Goal: Task Accomplishment & Management: Use online tool/utility

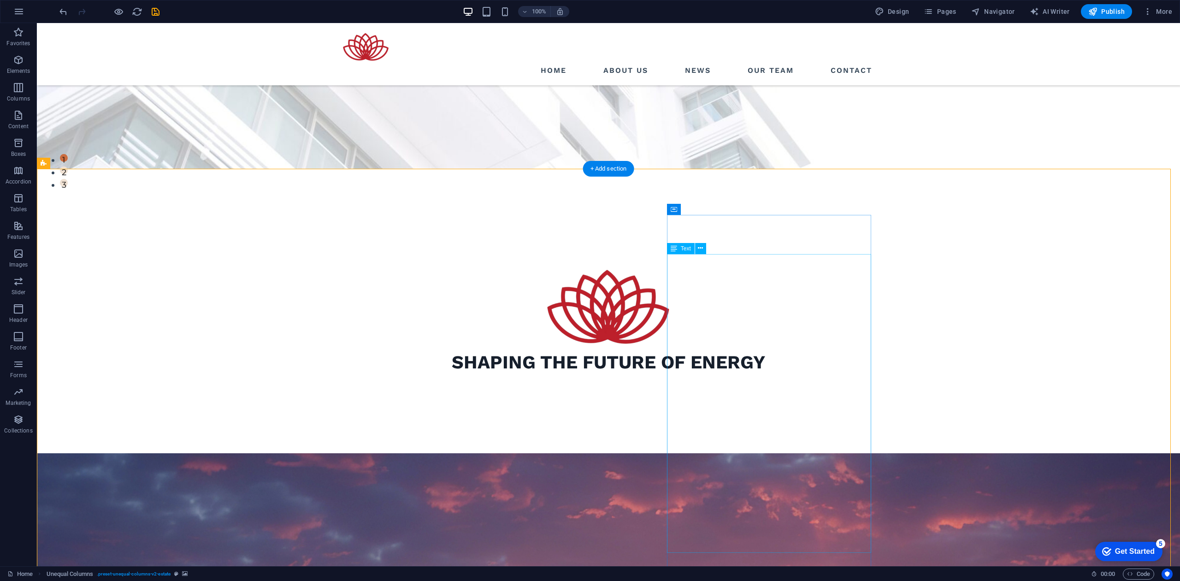
scroll to position [397, 0]
click at [720, 208] on button at bounding box center [717, 209] width 11 height 11
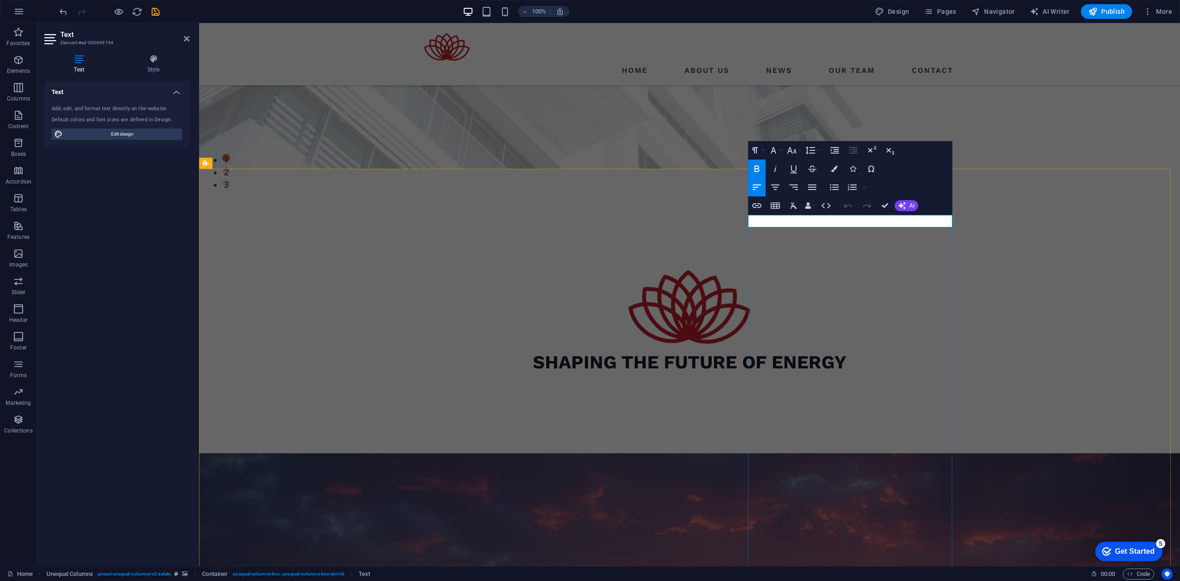
drag, startPoint x: 792, startPoint y: 220, endPoint x: 701, endPoint y: 224, distance: 91.4
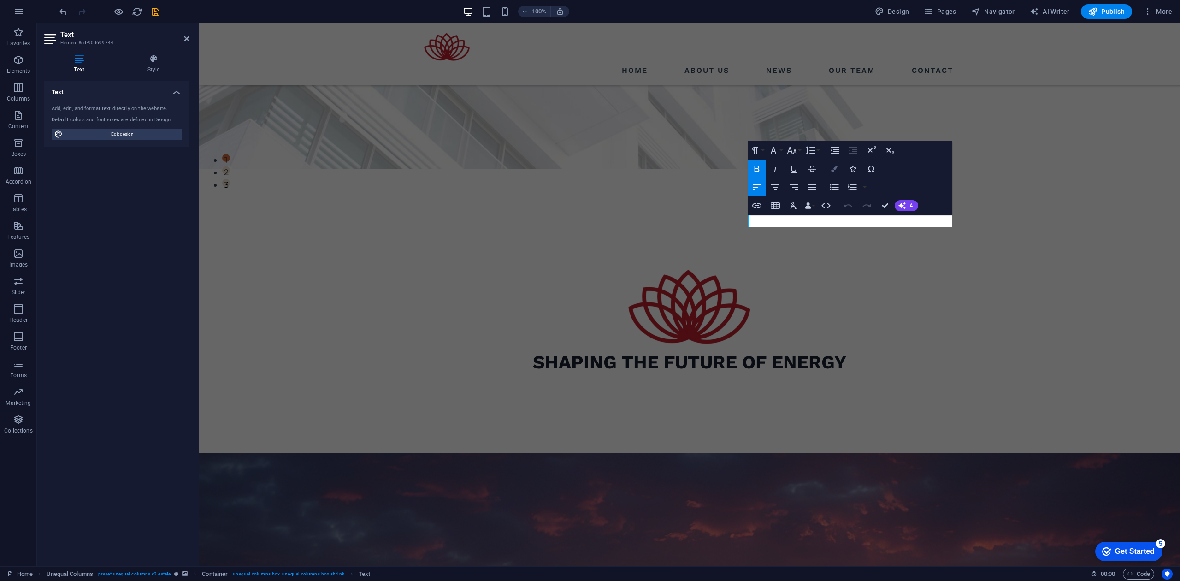
click at [835, 168] on icon "button" at bounding box center [834, 169] width 6 height 6
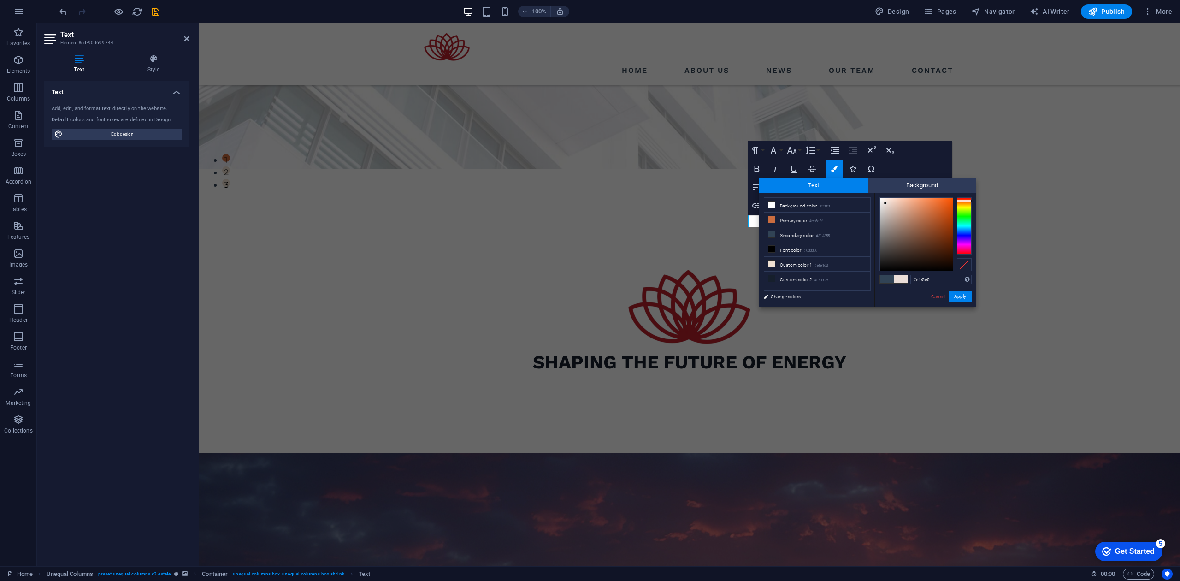
type input "#f2e9e5"
click at [884, 201] on div at bounding box center [916, 234] width 73 height 73
click at [961, 294] on button "Apply" at bounding box center [960, 296] width 23 height 11
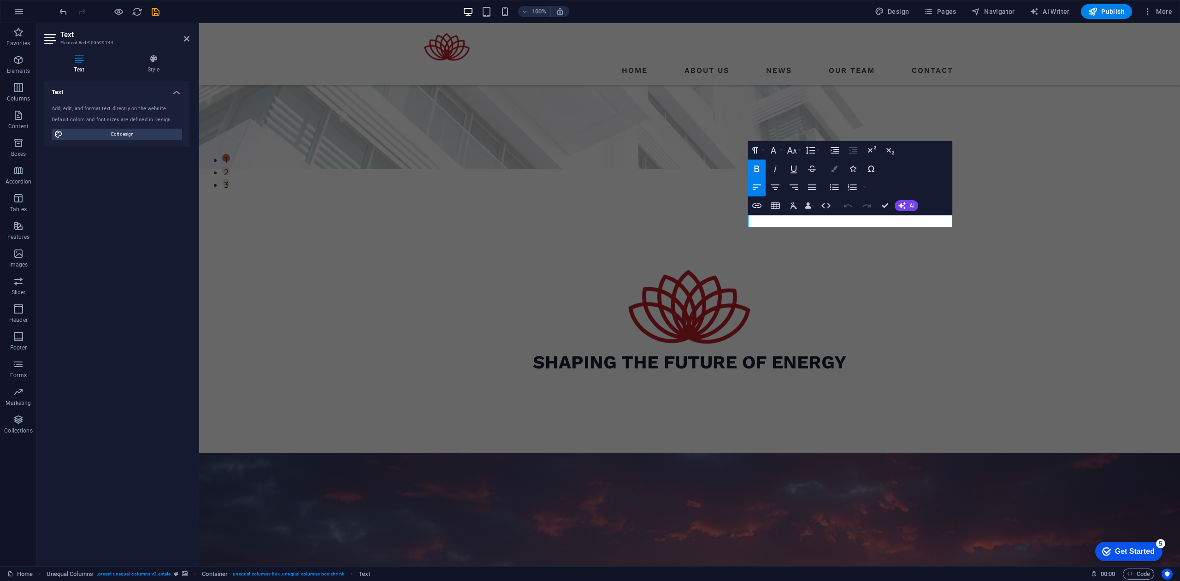
click at [836, 169] on icon "button" at bounding box center [834, 169] width 6 height 6
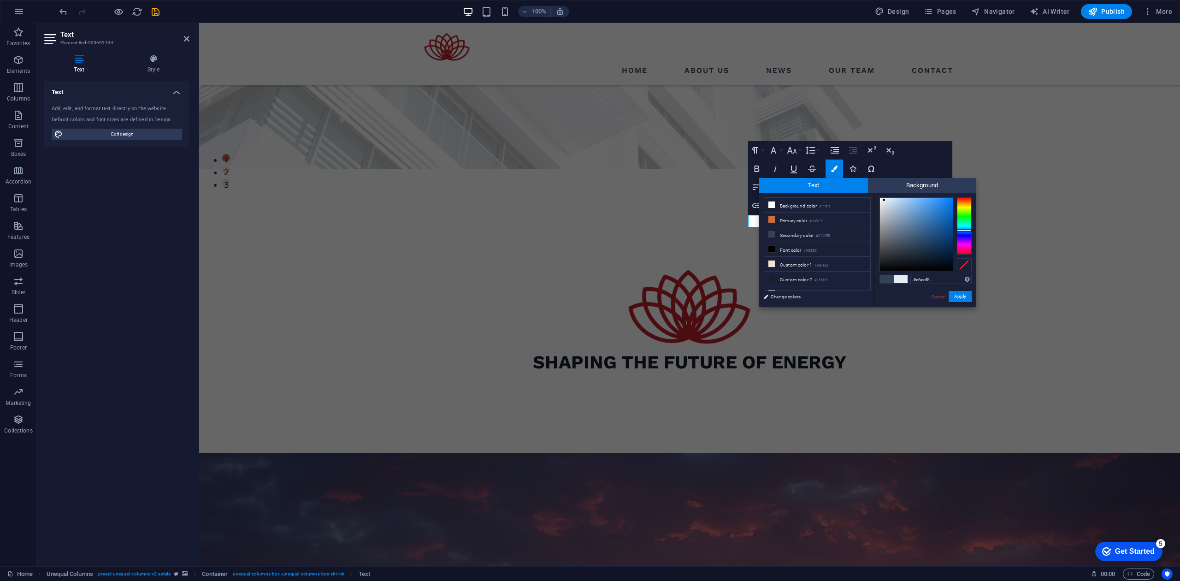
drag, startPoint x: 905, startPoint y: 243, endPoint x: 884, endPoint y: 200, distance: 48.2
click at [884, 200] on div at bounding box center [916, 234] width 73 height 73
type input "#e3e9ef"
click at [883, 202] on div at bounding box center [916, 234] width 73 height 73
click at [960, 294] on button "Apply" at bounding box center [960, 296] width 23 height 11
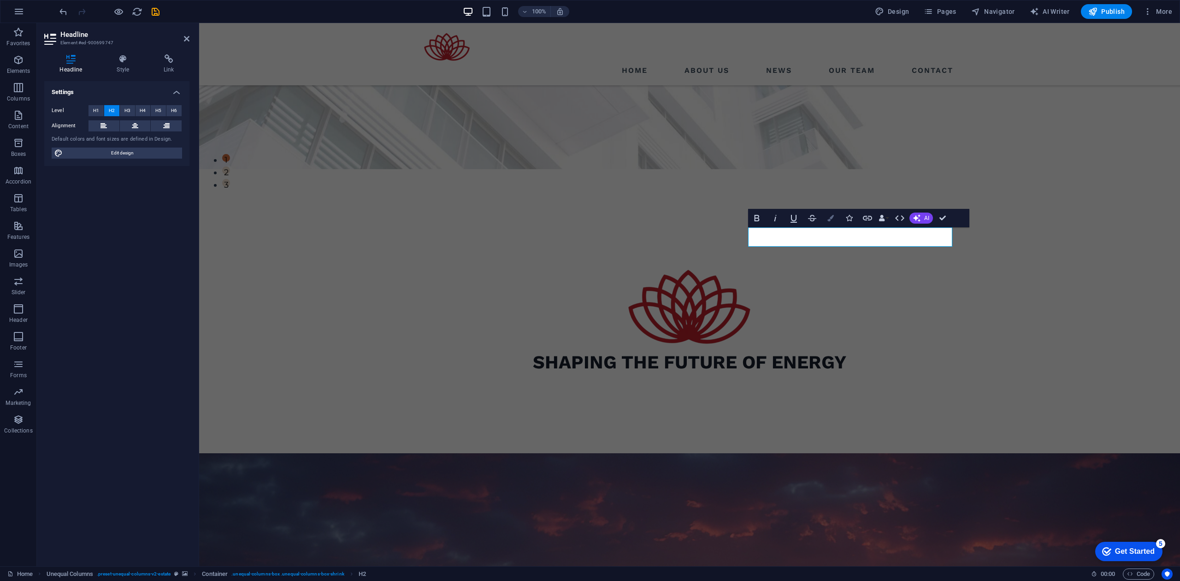
click at [832, 216] on icon "button" at bounding box center [831, 218] width 6 height 6
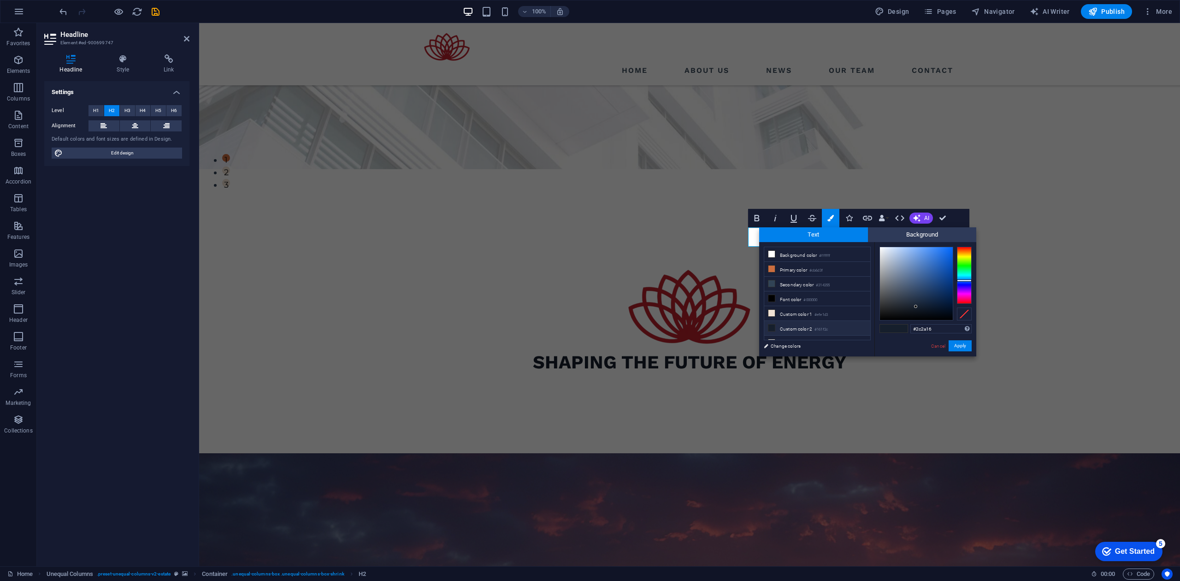
click at [964, 255] on div at bounding box center [964, 275] width 15 height 57
type input "#f0e586"
drag, startPoint x: 908, startPoint y: 266, endPoint x: 912, endPoint y: 251, distance: 15.8
click at [912, 251] on div at bounding box center [916, 283] width 73 height 73
click at [912, 251] on div at bounding box center [911, 250] width 3 height 3
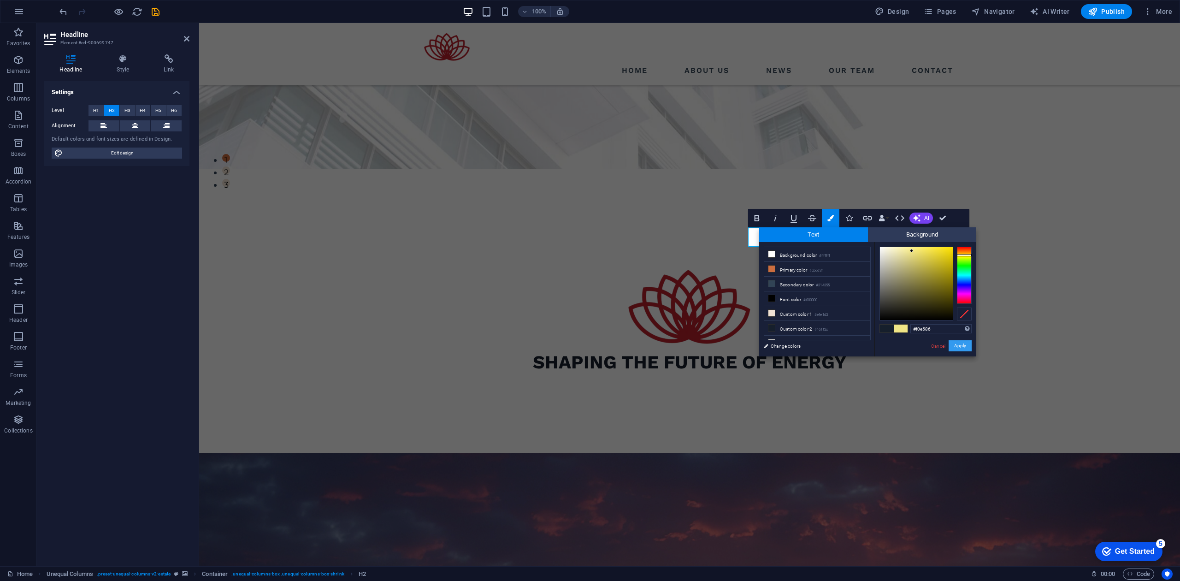
click at [963, 347] on button "Apply" at bounding box center [960, 345] width 23 height 11
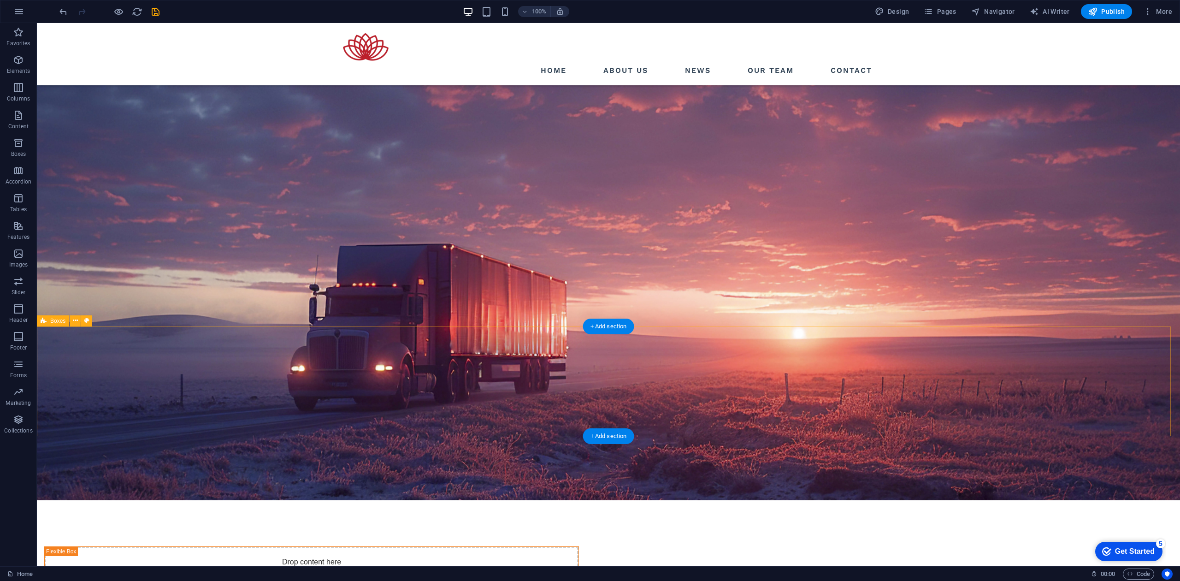
scroll to position [860, 0]
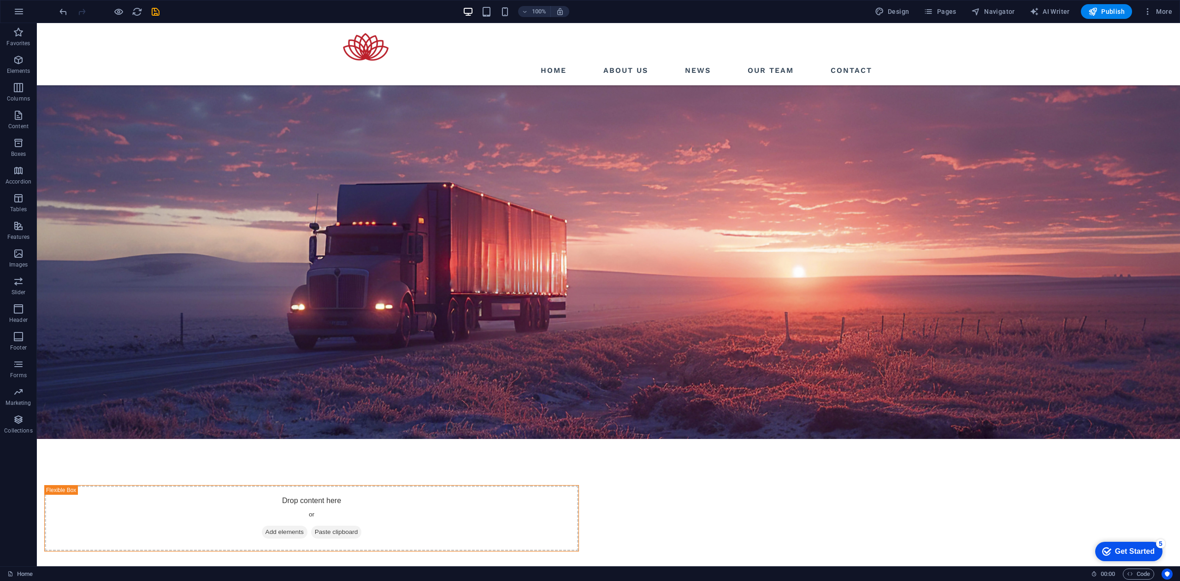
click at [1124, 549] on div "Get Started" at bounding box center [1135, 551] width 40 height 8
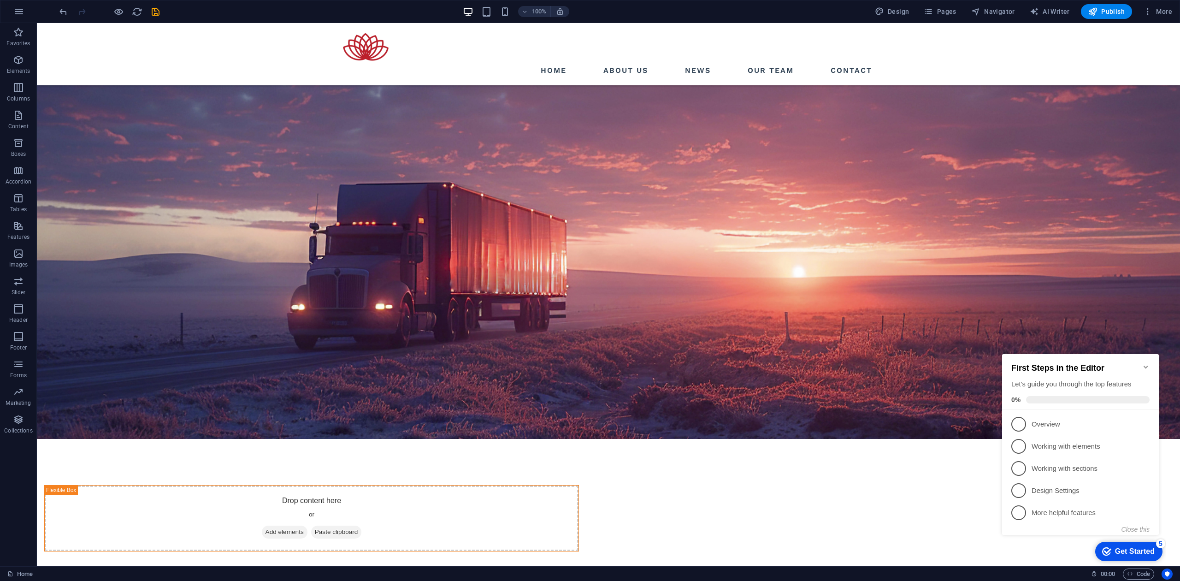
click at [1146, 366] on icon "Minimize checklist" at bounding box center [1146, 367] width 4 height 3
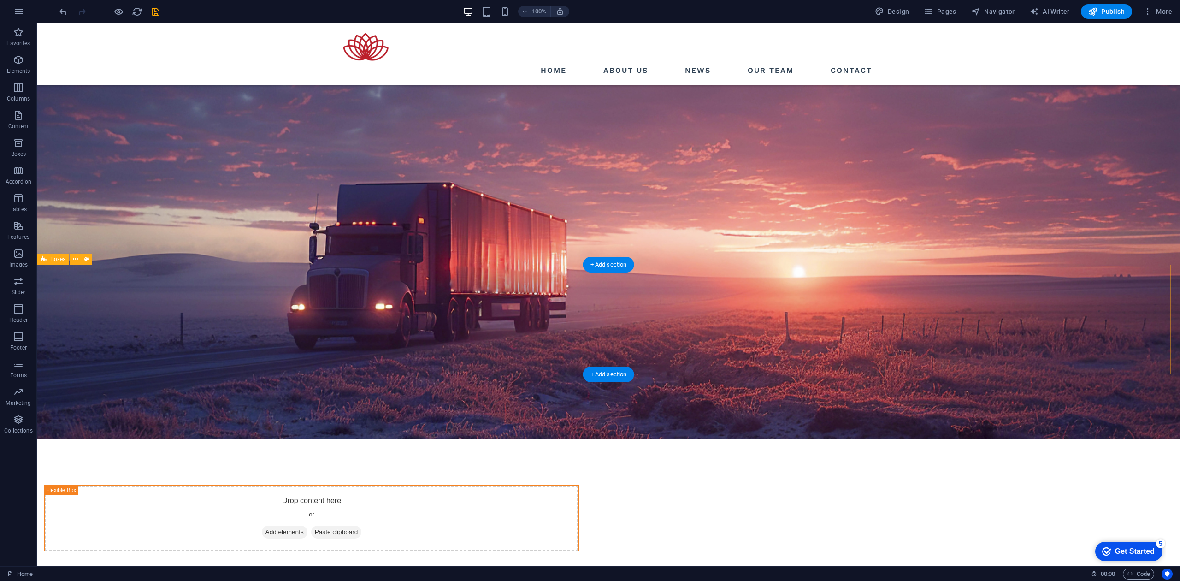
click at [72, 255] on button at bounding box center [75, 259] width 11 height 11
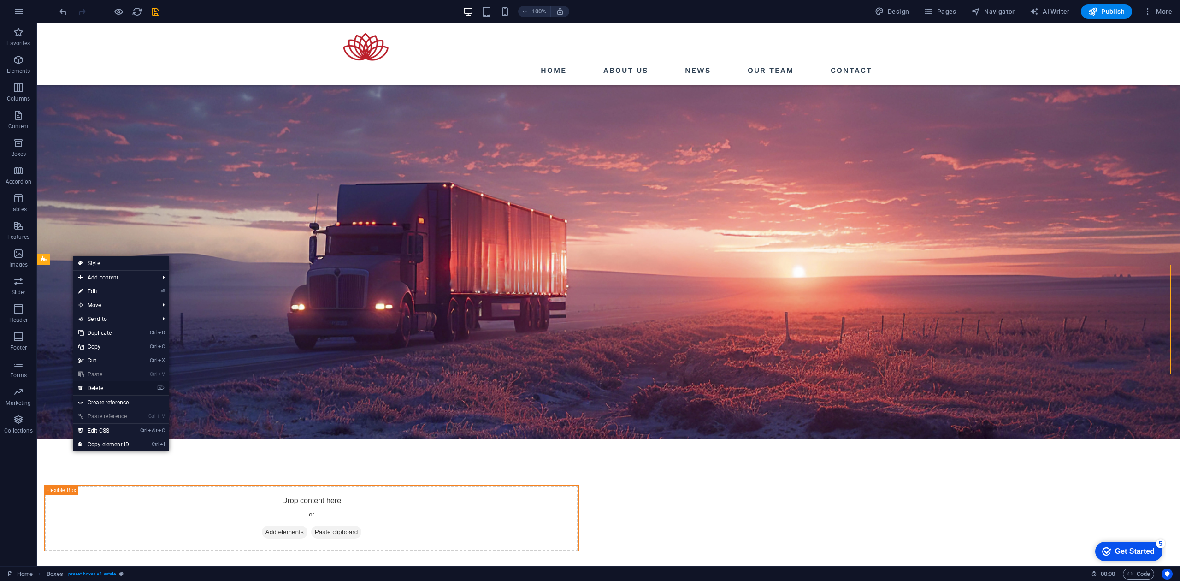
click at [104, 388] on link "⌦ Delete" at bounding box center [104, 388] width 62 height 14
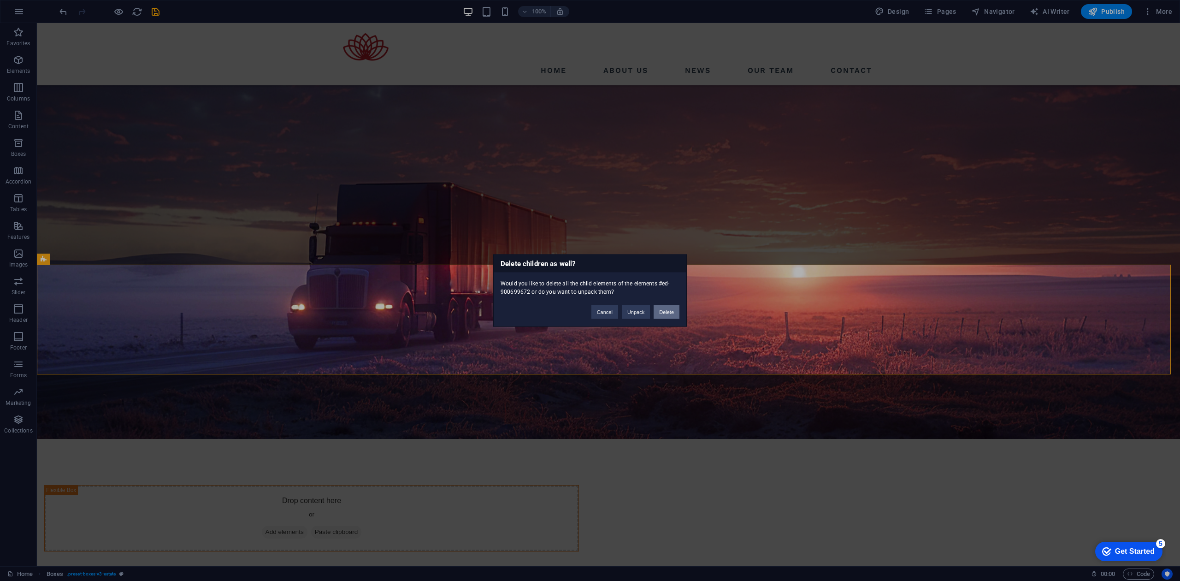
click at [664, 307] on button "Delete" at bounding box center [667, 312] width 26 height 14
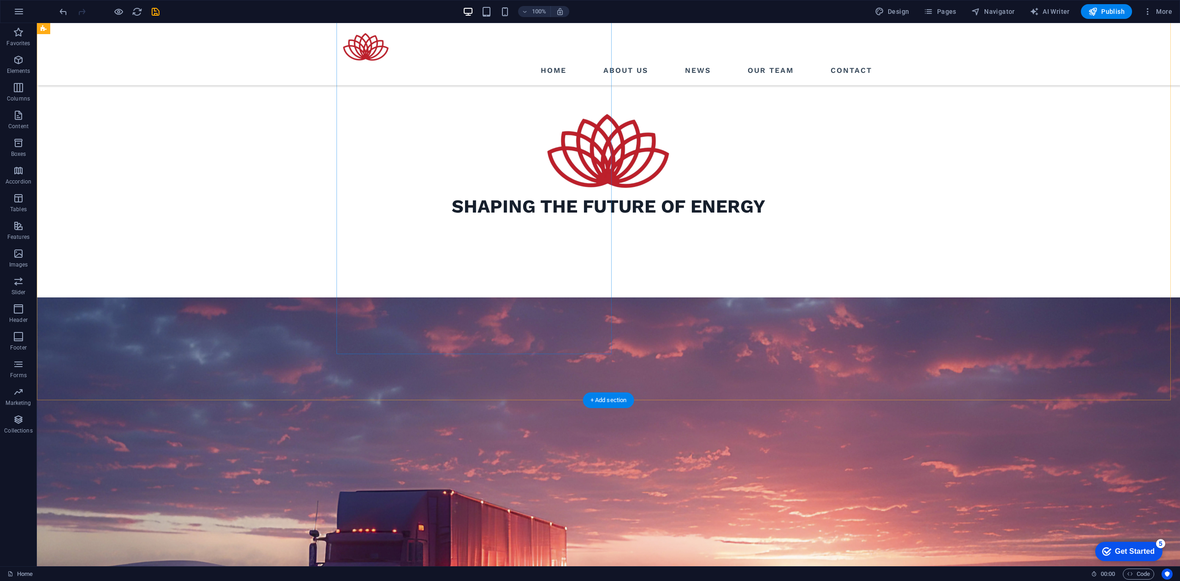
scroll to position [799, 0]
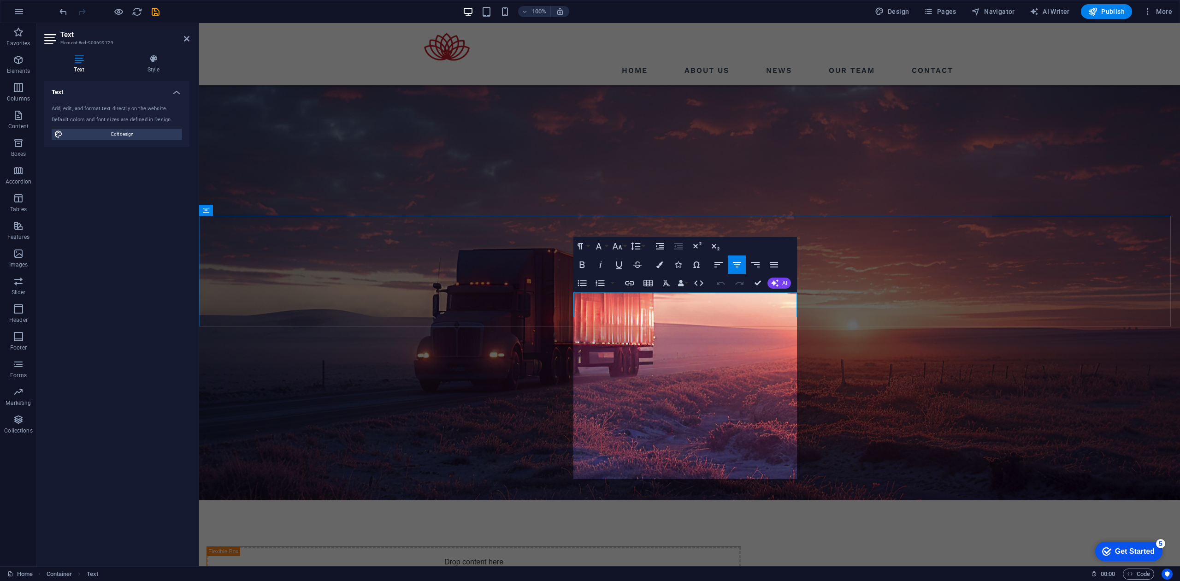
scroll to position [5464, 0]
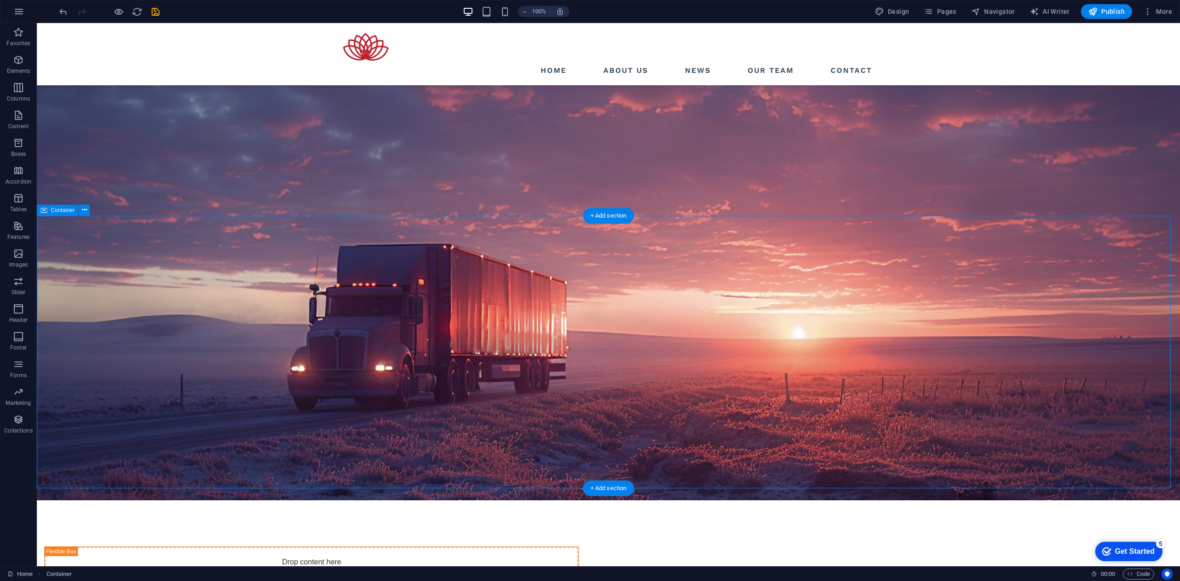
click at [84, 211] on icon at bounding box center [84, 210] width 5 height 10
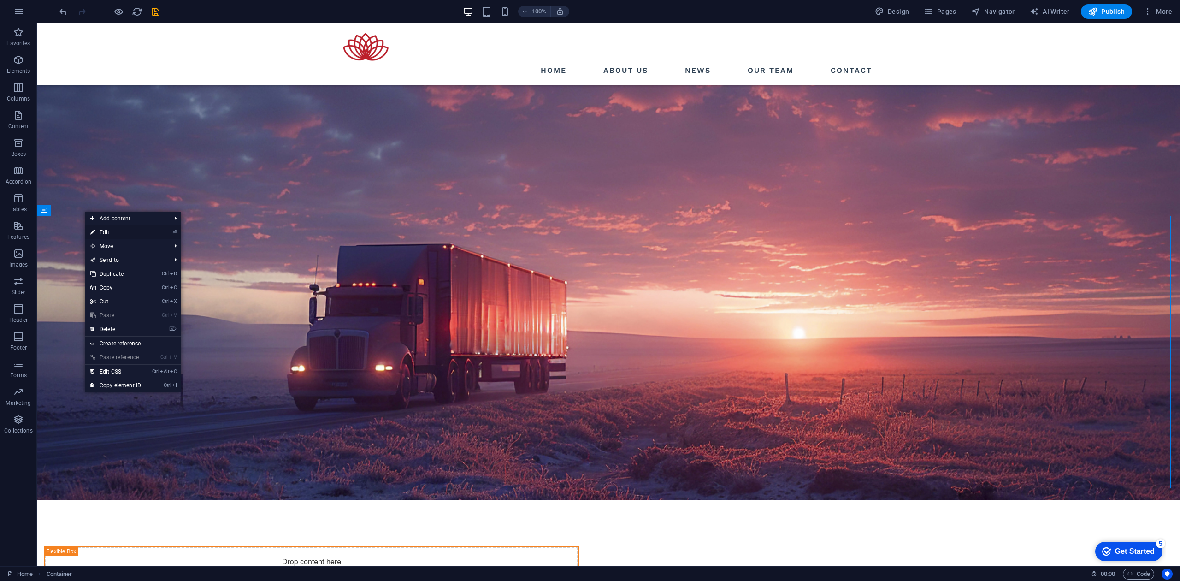
click at [98, 231] on link "⏎ Edit" at bounding box center [116, 232] width 62 height 14
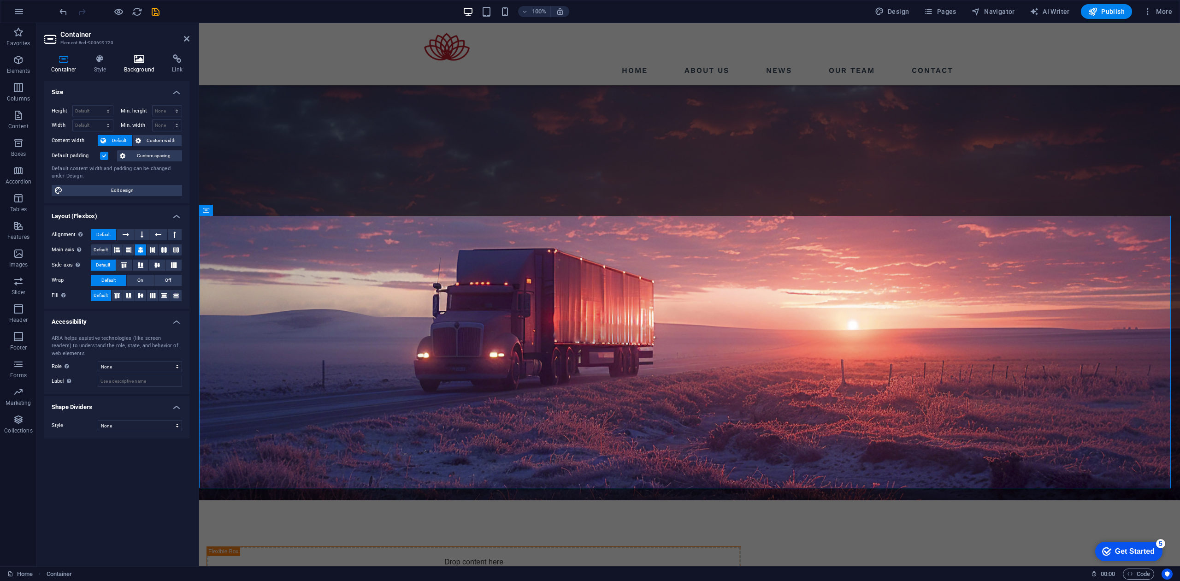
click at [135, 58] on icon at bounding box center [139, 58] width 45 height 9
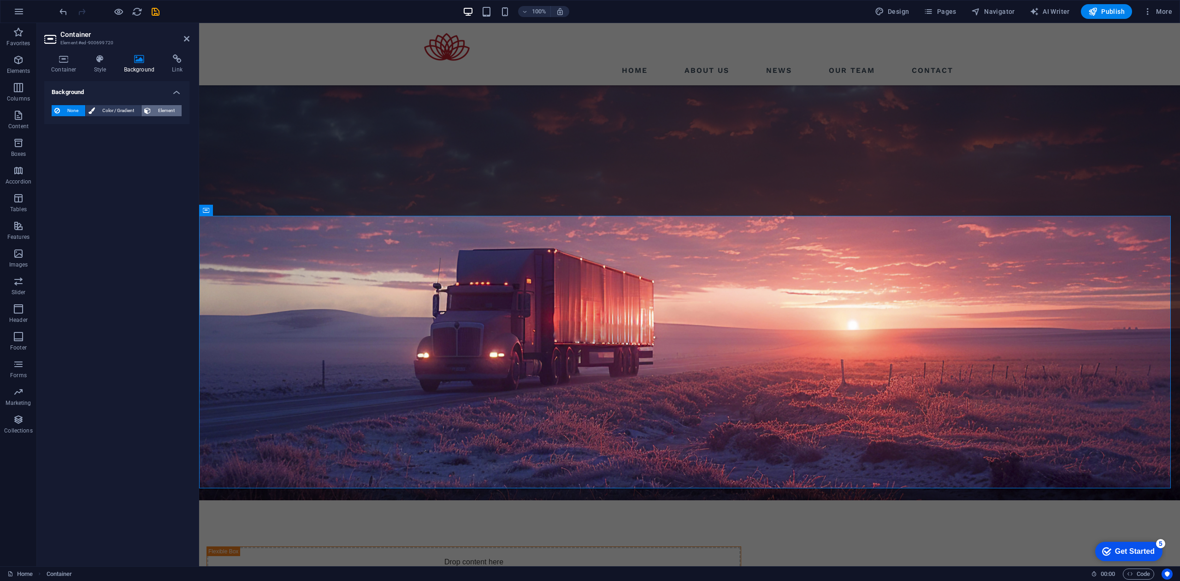
click at [160, 112] on span "Element" at bounding box center [166, 110] width 25 height 11
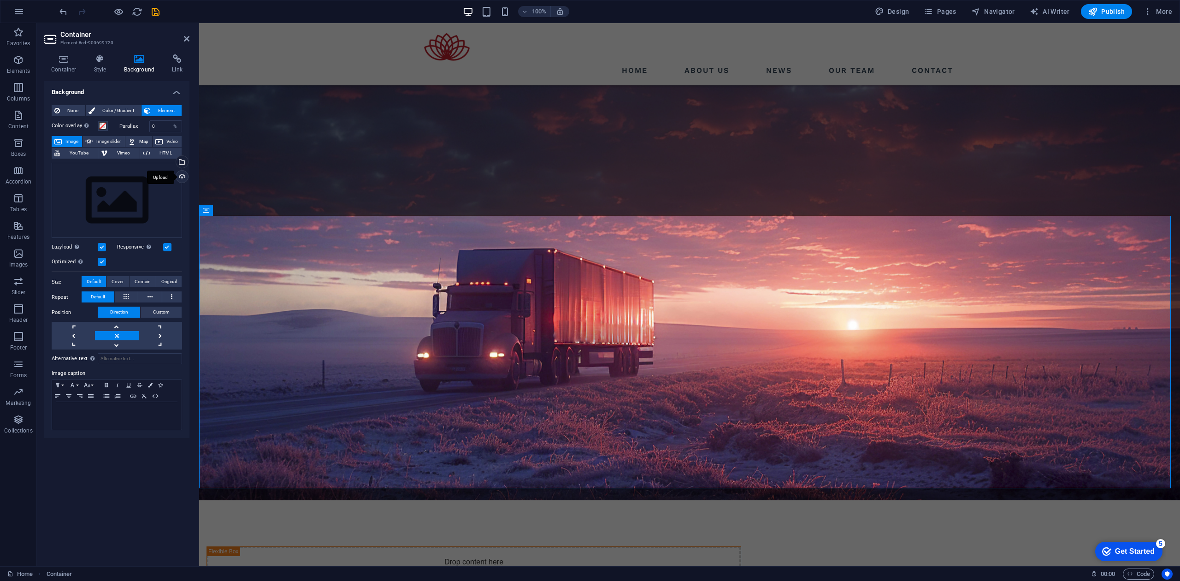
click at [179, 172] on div "Upload" at bounding box center [181, 178] width 14 height 14
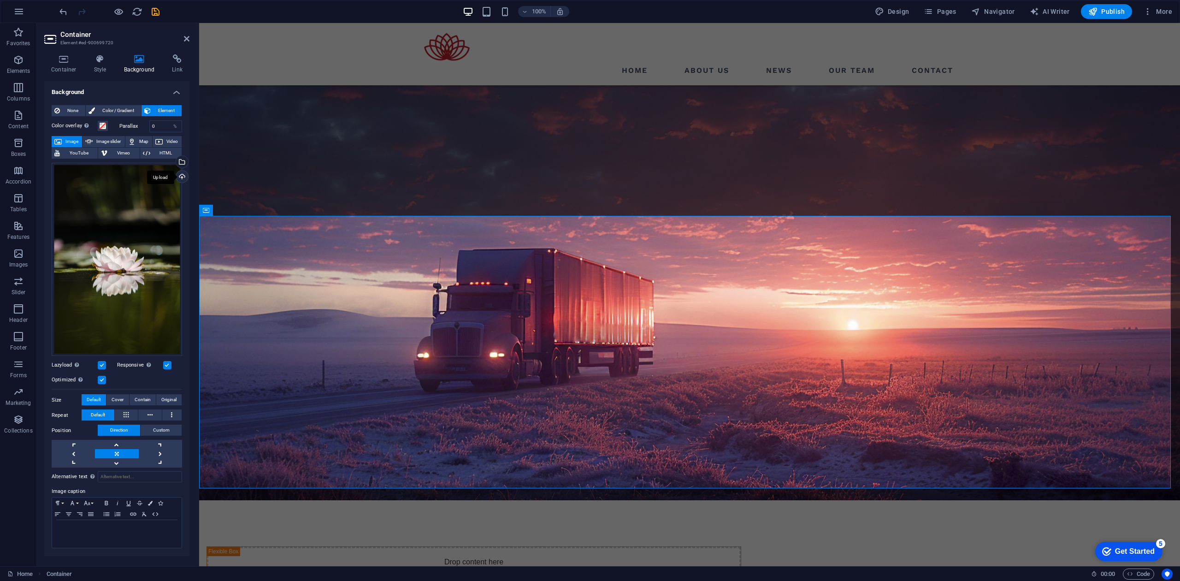
click at [181, 174] on div "Upload" at bounding box center [181, 178] width 14 height 14
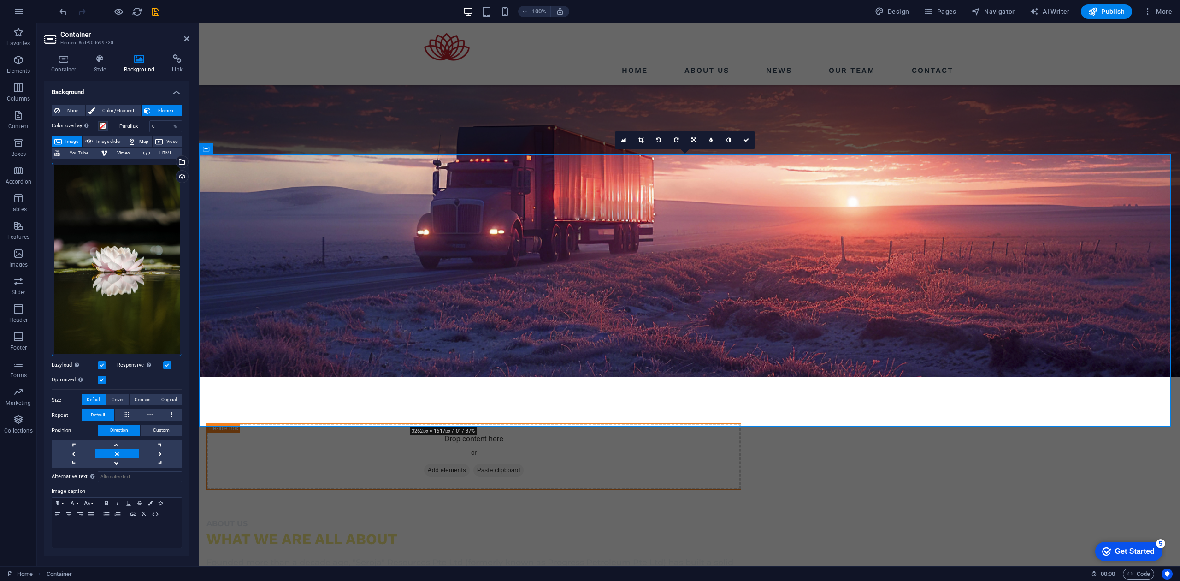
scroll to position [860, 0]
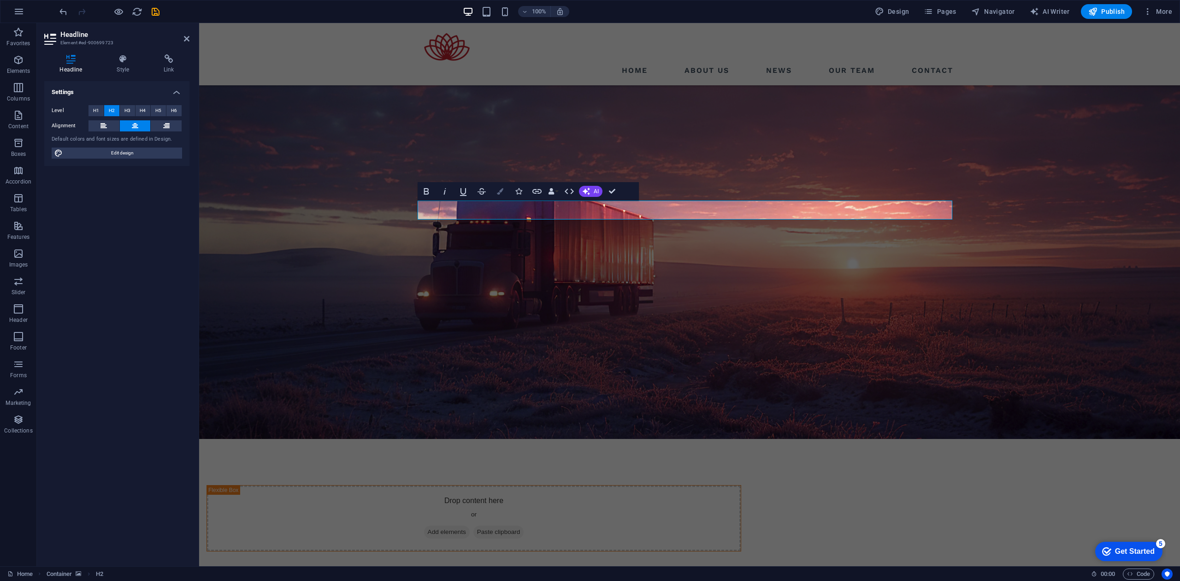
click at [503, 188] on icon "button" at bounding box center [500, 191] width 6 height 6
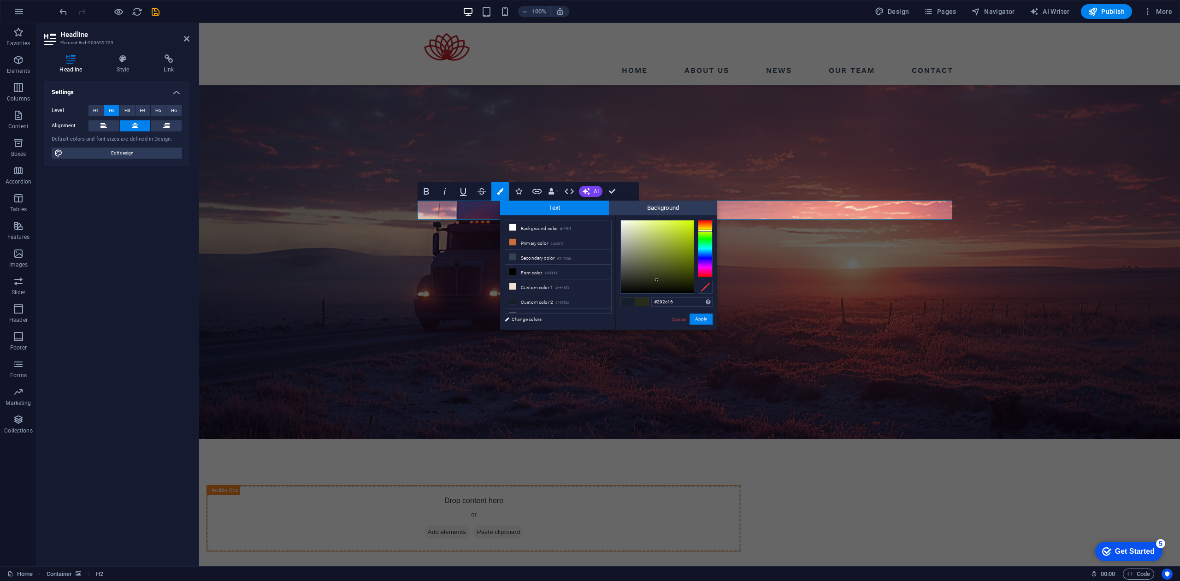
click at [710, 231] on div at bounding box center [705, 248] width 15 height 57
type input "#d6ec60"
click at [664, 225] on div at bounding box center [657, 256] width 73 height 73
click at [703, 316] on button "Apply" at bounding box center [701, 318] width 23 height 11
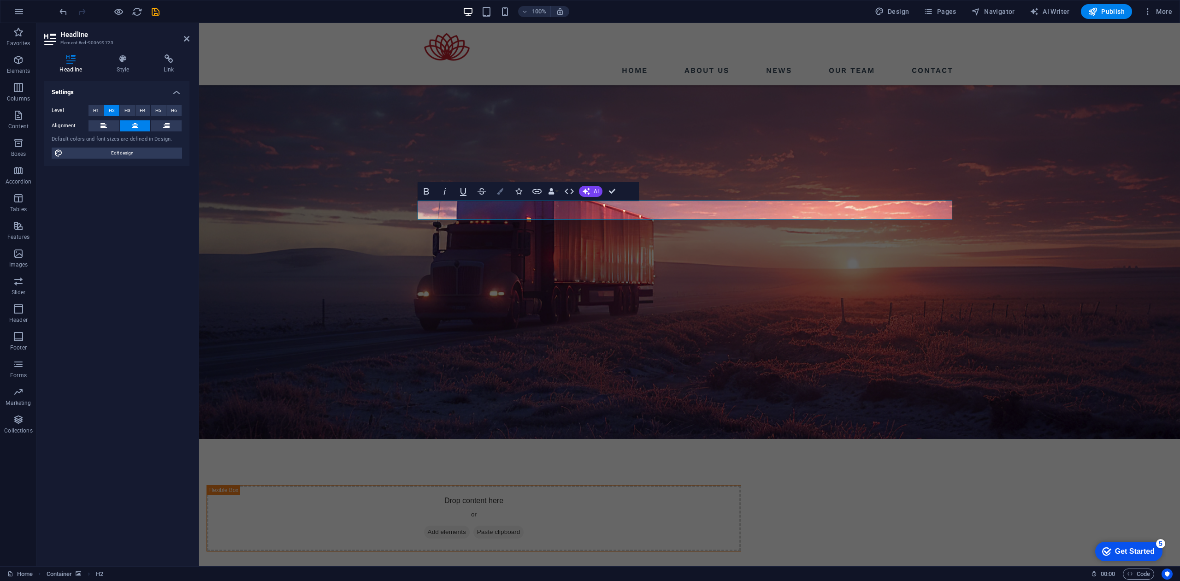
click at [503, 186] on button "Colors" at bounding box center [500, 191] width 18 height 18
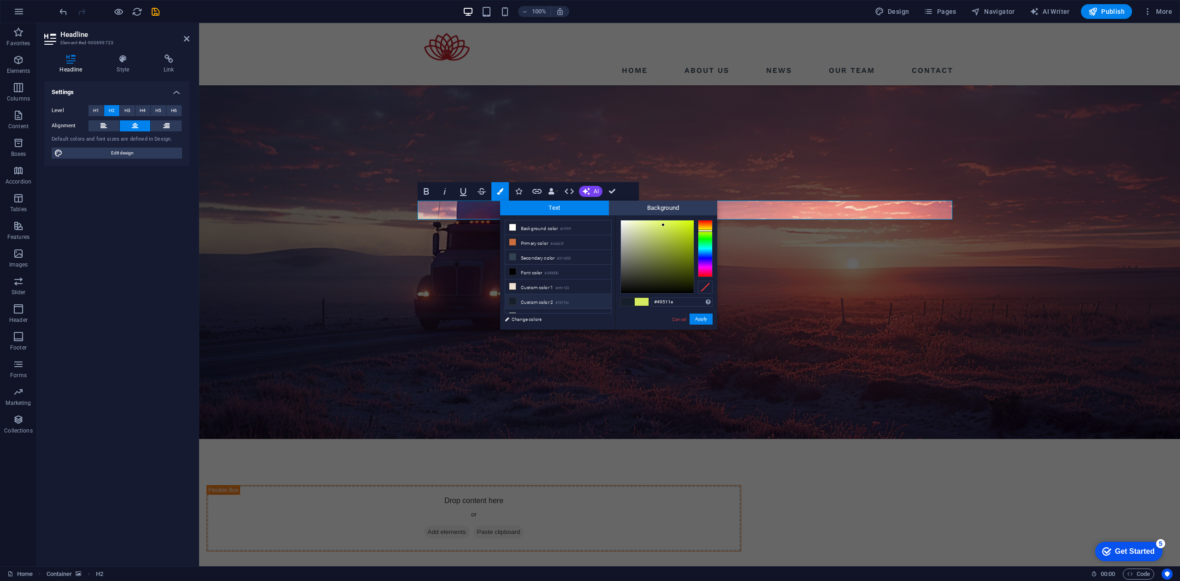
click at [667, 269] on div at bounding box center [657, 256] width 73 height 73
click at [669, 275] on div at bounding box center [657, 256] width 73 height 73
type input "#252813"
click at [659, 281] on div at bounding box center [657, 256] width 73 height 73
click at [692, 320] on button "Apply" at bounding box center [701, 318] width 23 height 11
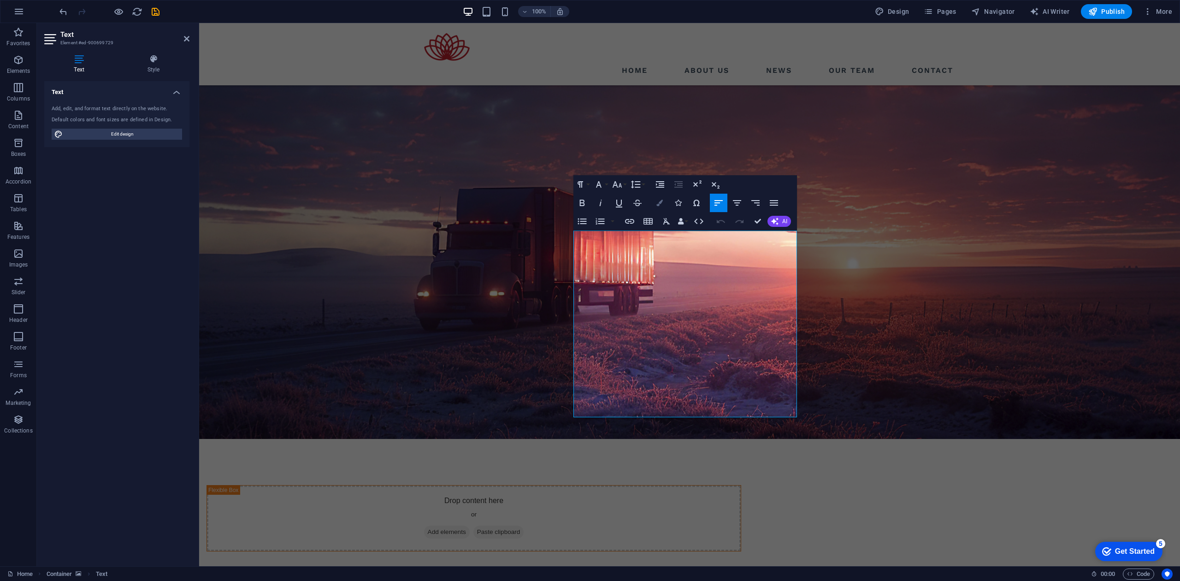
click at [661, 201] on icon "button" at bounding box center [659, 203] width 6 height 6
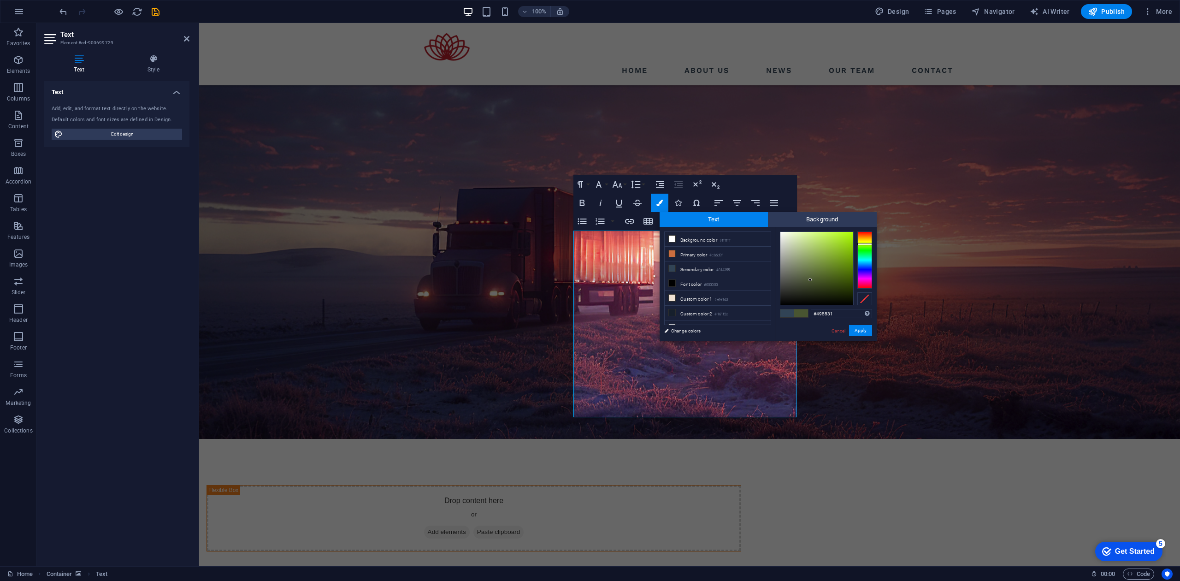
click at [861, 244] on div at bounding box center [865, 259] width 15 height 57
click at [821, 249] on div at bounding box center [817, 268] width 73 height 73
click at [837, 246] on div at bounding box center [817, 268] width 73 height 73
click at [841, 239] on div at bounding box center [817, 268] width 73 height 73
type input "#a3e716"
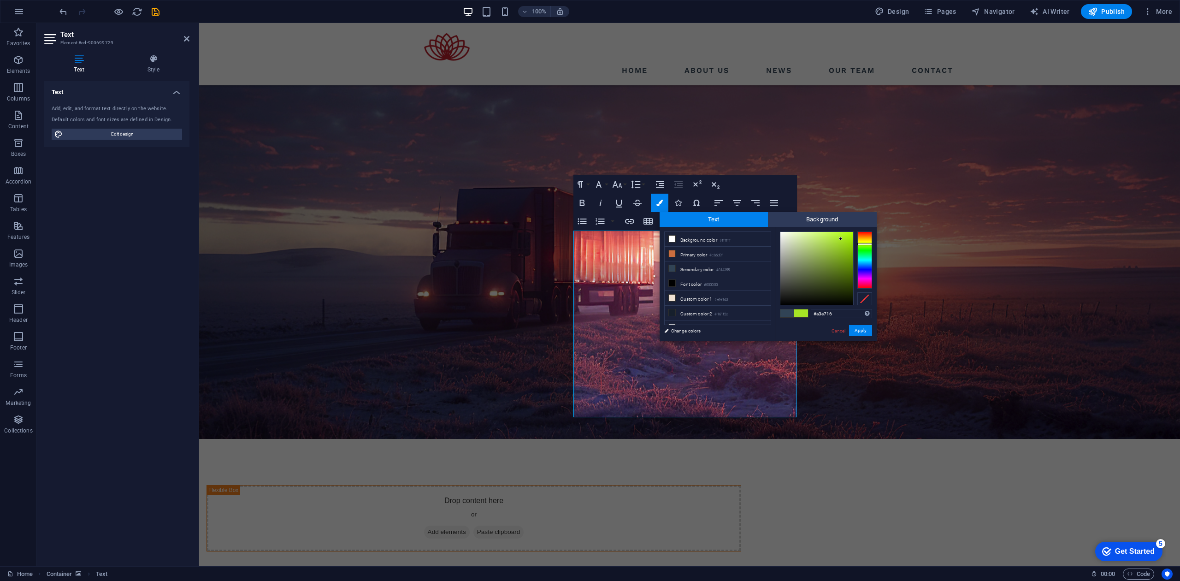
click at [846, 238] on div at bounding box center [817, 268] width 73 height 73
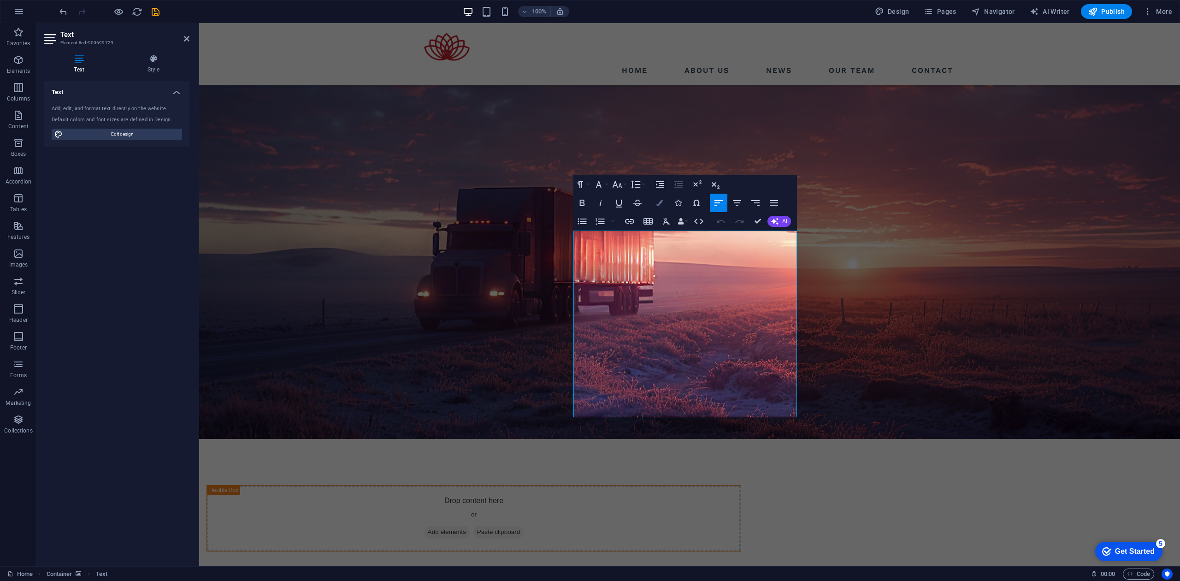
click at [661, 205] on icon "button" at bounding box center [659, 203] width 6 height 6
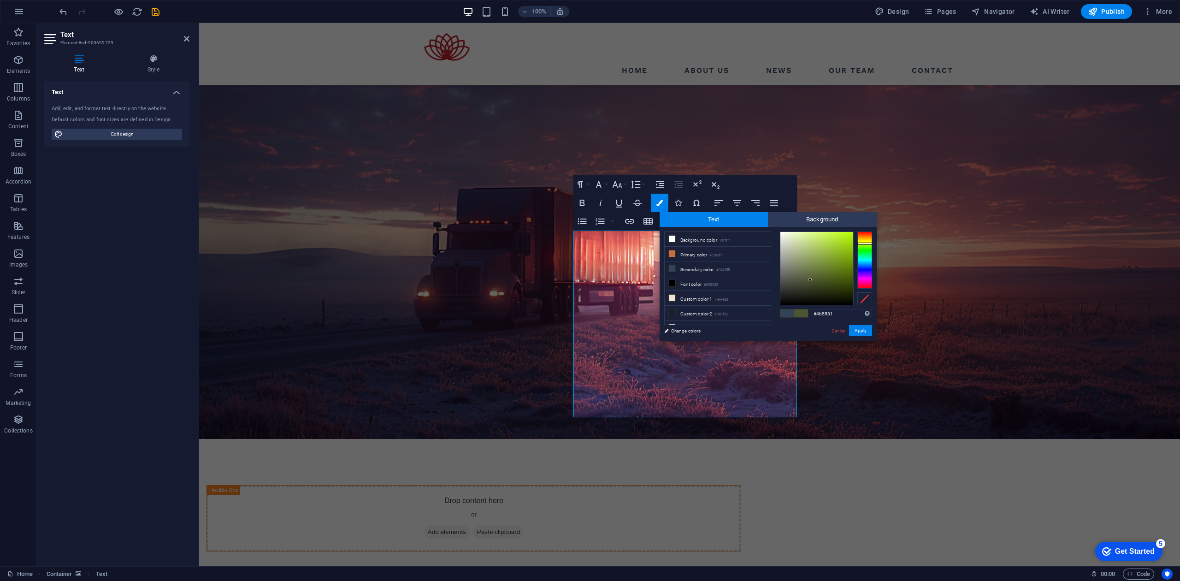
click at [866, 243] on div at bounding box center [865, 259] width 15 height 57
click at [827, 249] on div at bounding box center [817, 268] width 73 height 73
click at [841, 244] on div at bounding box center [817, 268] width 73 height 73
type input "#afed0e"
click at [848, 237] on div at bounding box center [817, 268] width 73 height 73
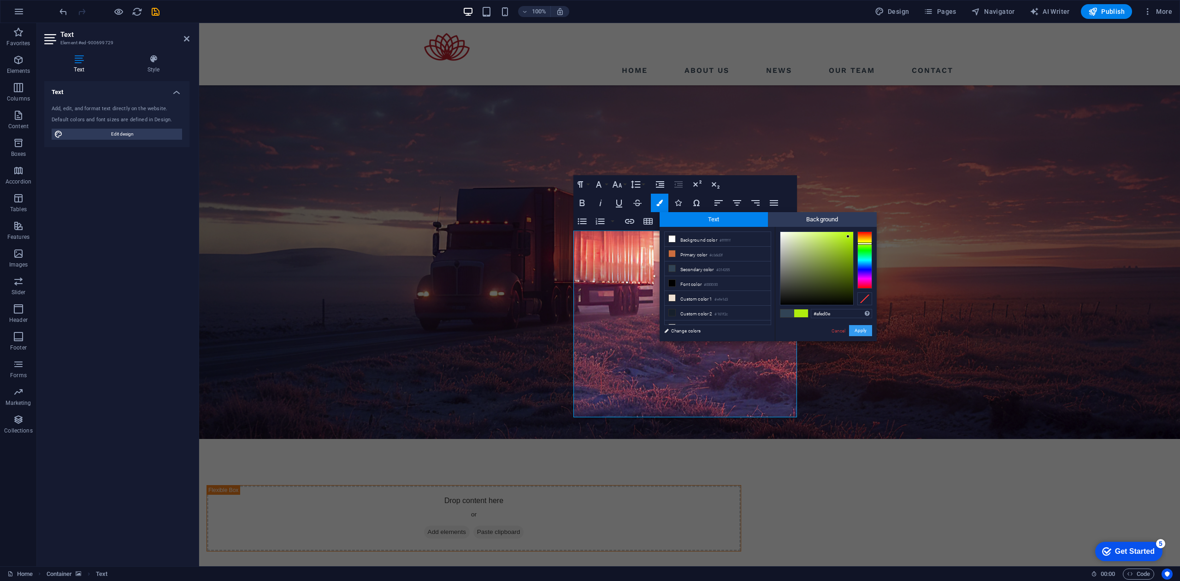
click at [867, 329] on button "Apply" at bounding box center [860, 330] width 23 height 11
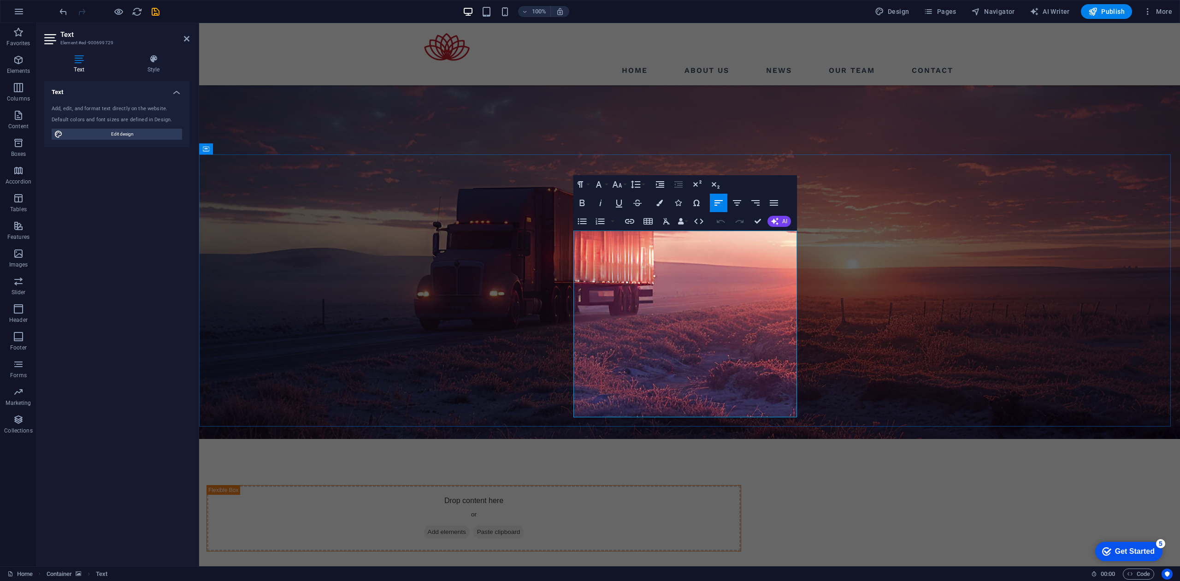
click at [661, 203] on icon "button" at bounding box center [659, 203] width 6 height 6
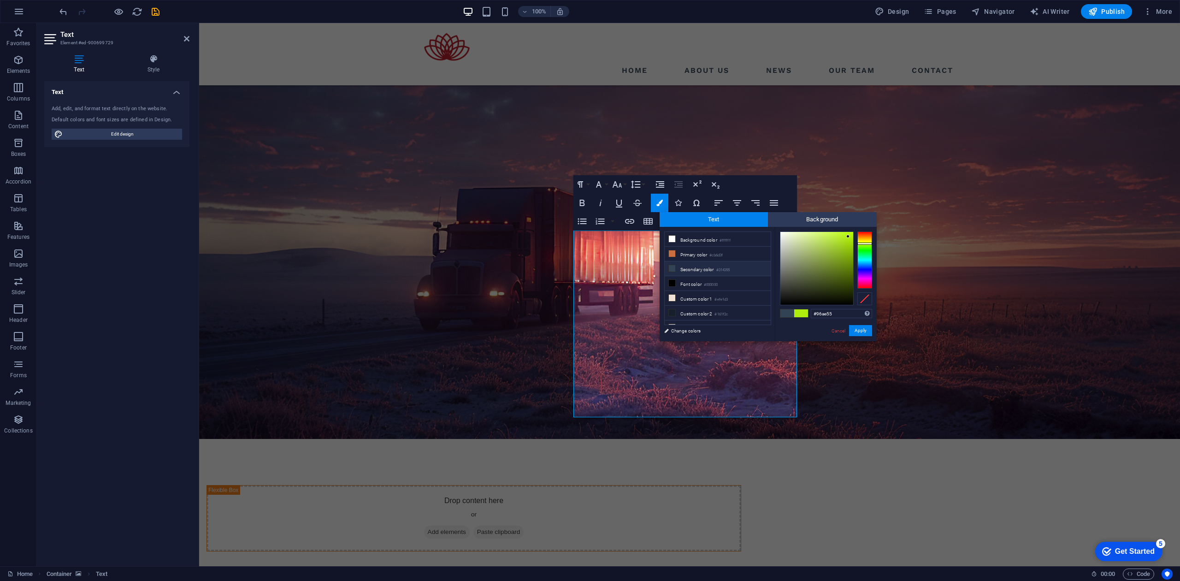
click at [817, 254] on div at bounding box center [817, 268] width 73 height 73
click at [815, 268] on div at bounding box center [817, 268] width 73 height 73
click at [821, 274] on div at bounding box center [817, 268] width 73 height 73
type input "#3b4a15"
click at [832, 283] on div at bounding box center [817, 268] width 73 height 73
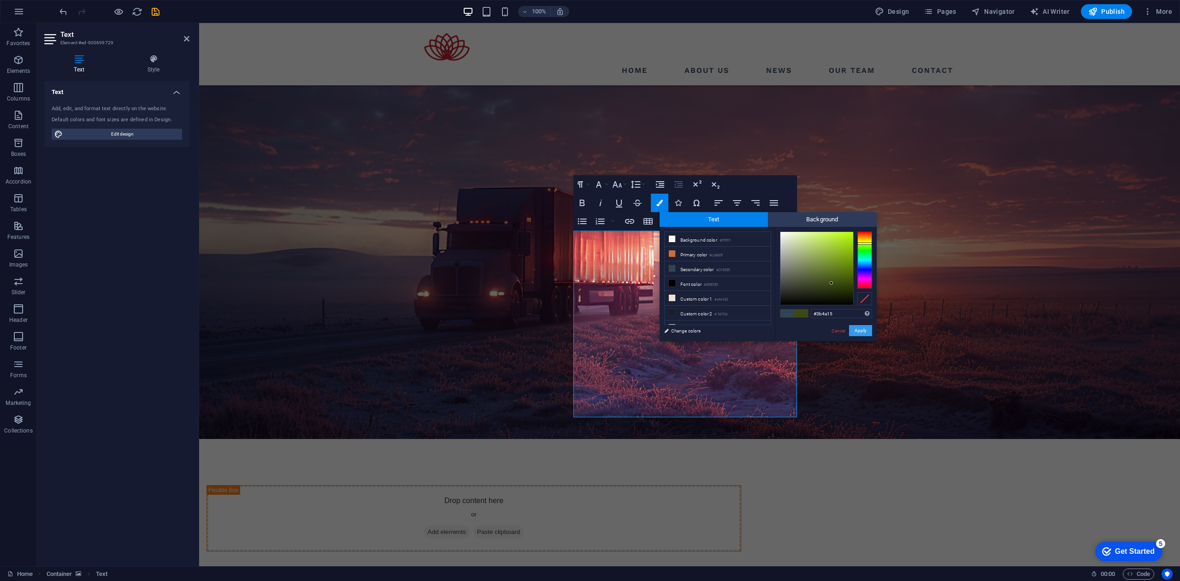
click at [858, 332] on button "Apply" at bounding box center [860, 330] width 23 height 11
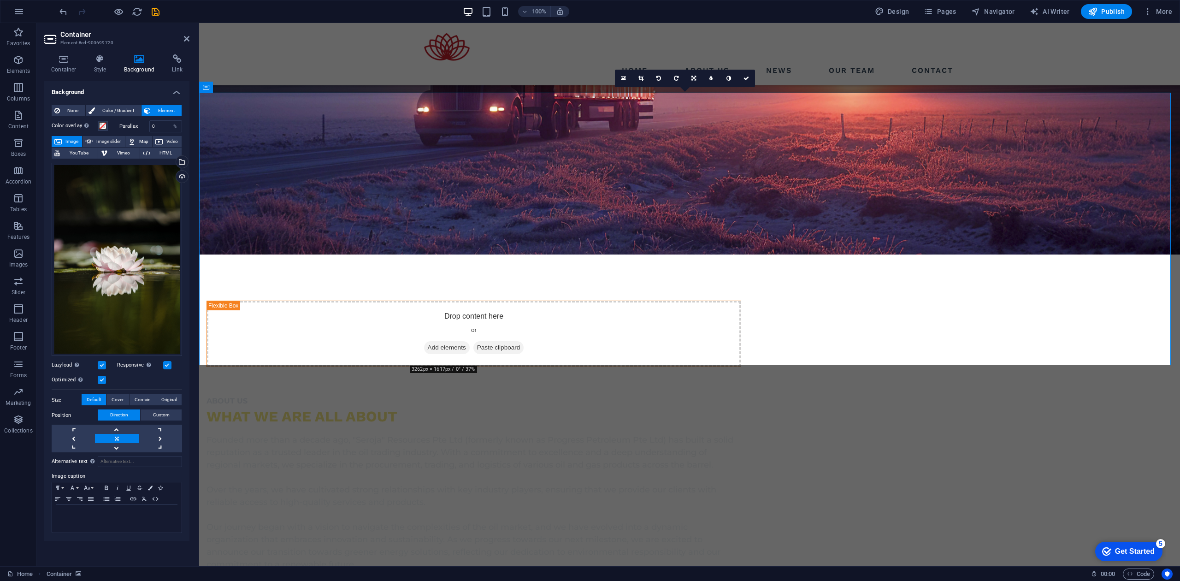
scroll to position [922, 0]
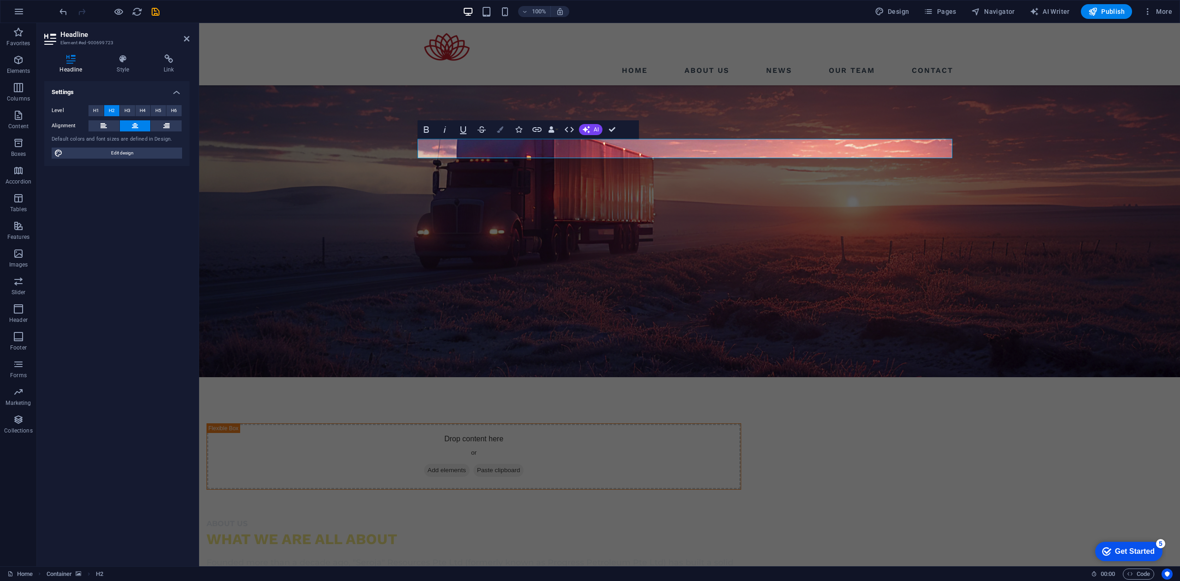
click at [497, 126] on icon "button" at bounding box center [500, 129] width 6 height 6
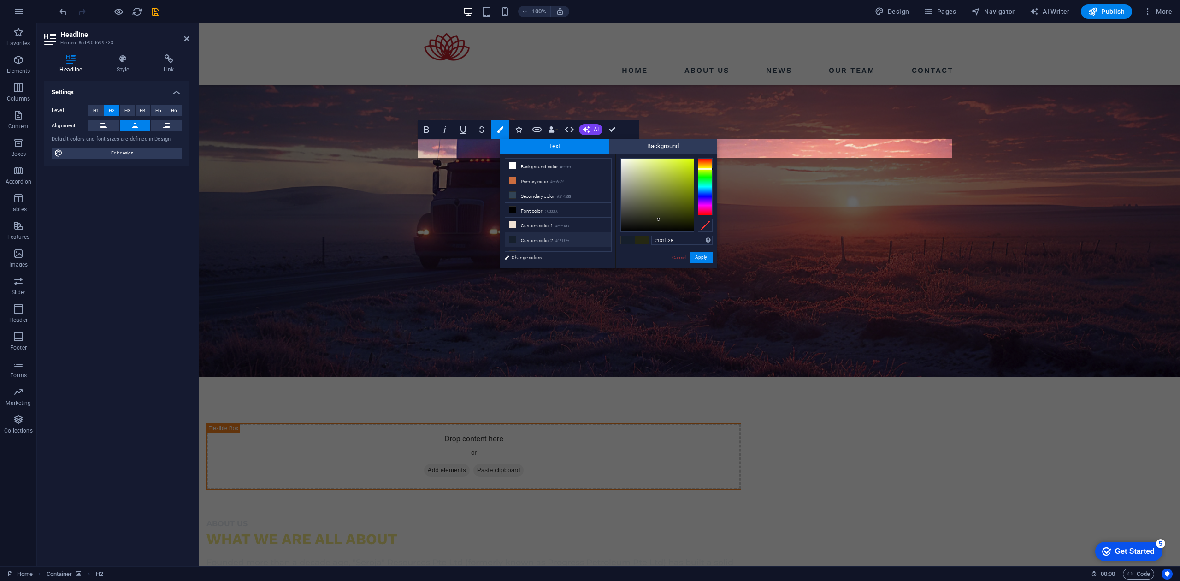
click at [706, 192] on div at bounding box center [705, 186] width 15 height 57
type input "#0066fe"
drag, startPoint x: 685, startPoint y: 184, endPoint x: 694, endPoint y: 159, distance: 27.4
click at [694, 159] on div at bounding box center [657, 195] width 73 height 73
click at [704, 255] on button "Apply" at bounding box center [701, 257] width 23 height 11
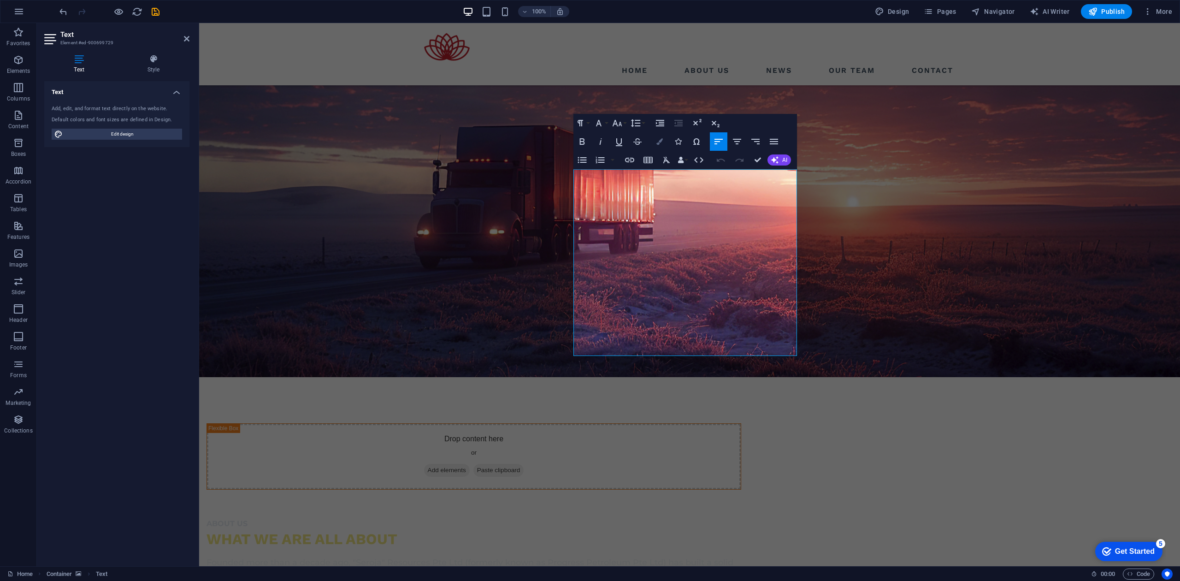
click at [661, 144] on icon "button" at bounding box center [659, 141] width 6 height 6
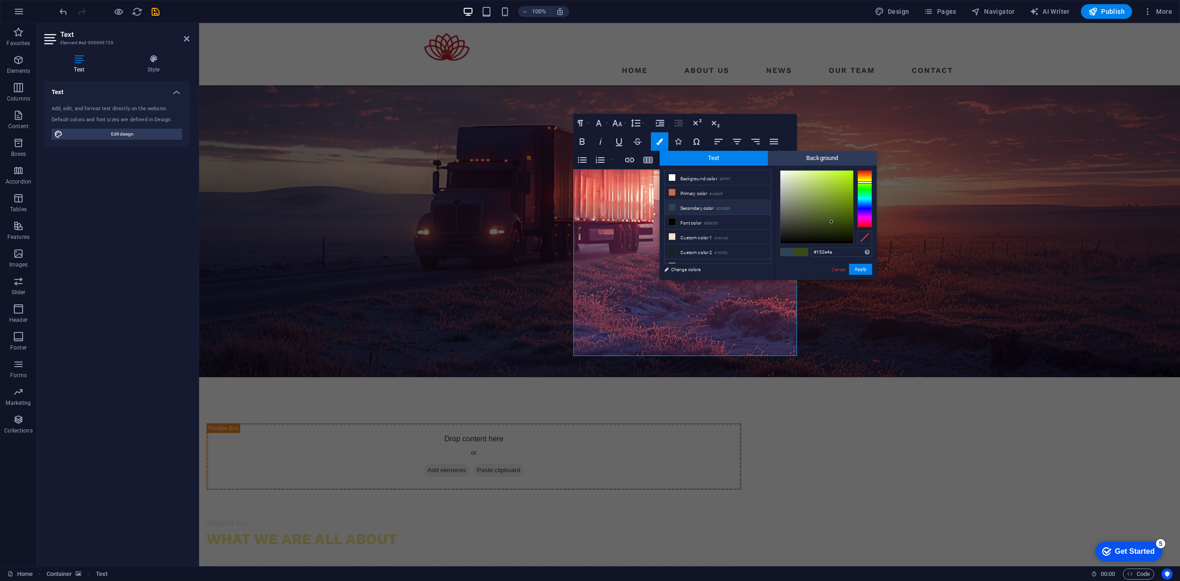
click at [863, 203] on div at bounding box center [865, 198] width 15 height 57
type input "#006fe6"
drag, startPoint x: 834, startPoint y: 190, endPoint x: 852, endPoint y: 177, distance: 22.5
click at [852, 177] on div at bounding box center [817, 207] width 73 height 73
click at [859, 269] on button "Apply" at bounding box center [860, 269] width 23 height 11
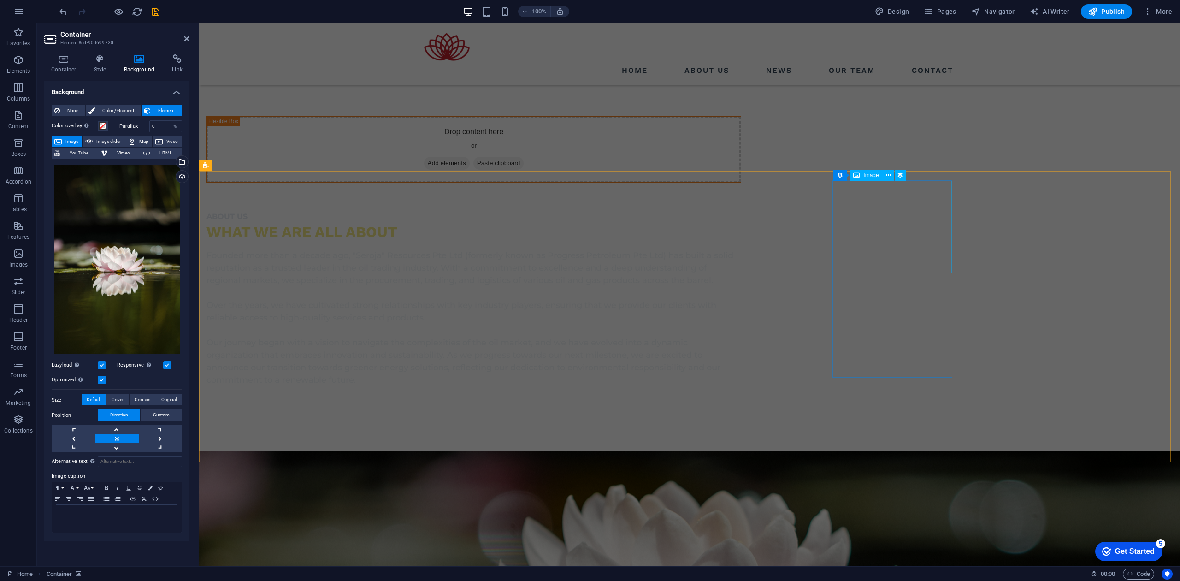
scroll to position [1291, 0]
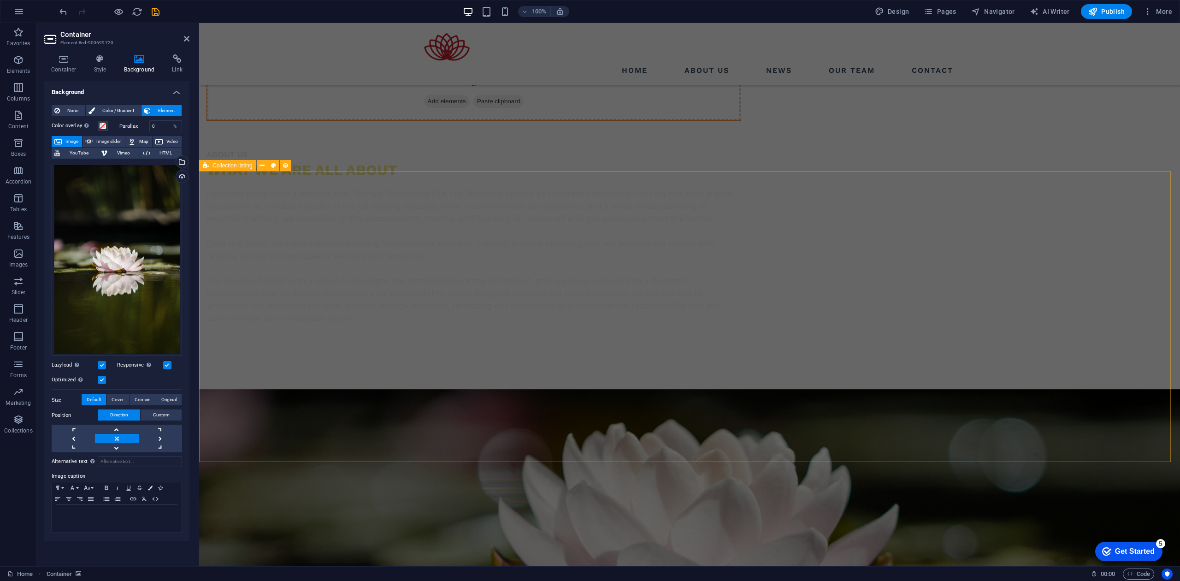
drag, startPoint x: 1058, startPoint y: 289, endPoint x: 1221, endPoint y: 290, distance: 163.2
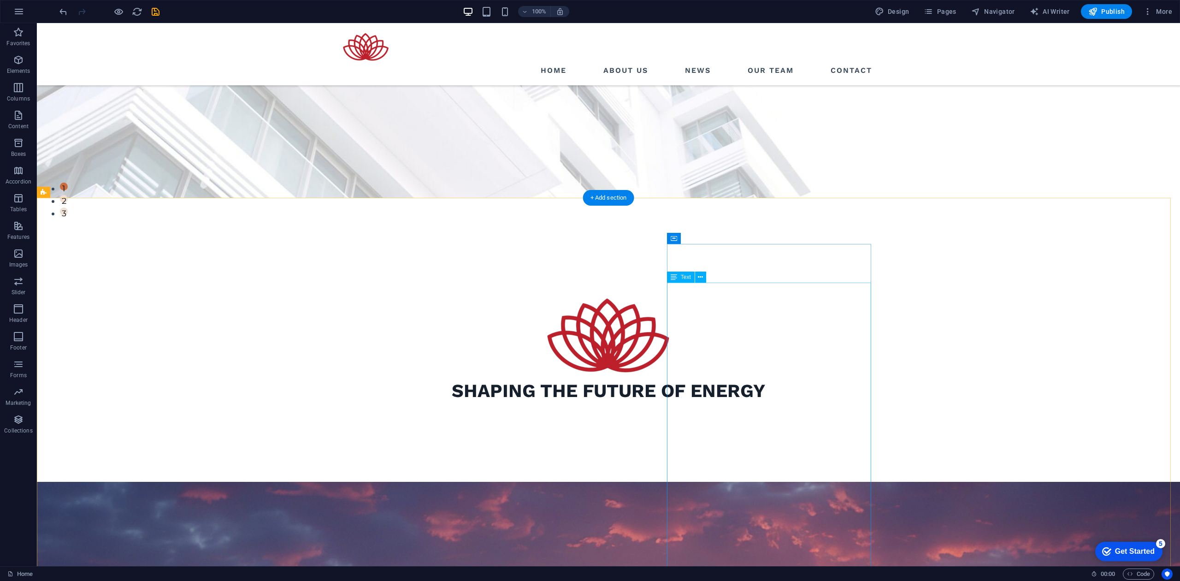
scroll to position [0, 0]
